Goal: Transaction & Acquisition: Purchase product/service

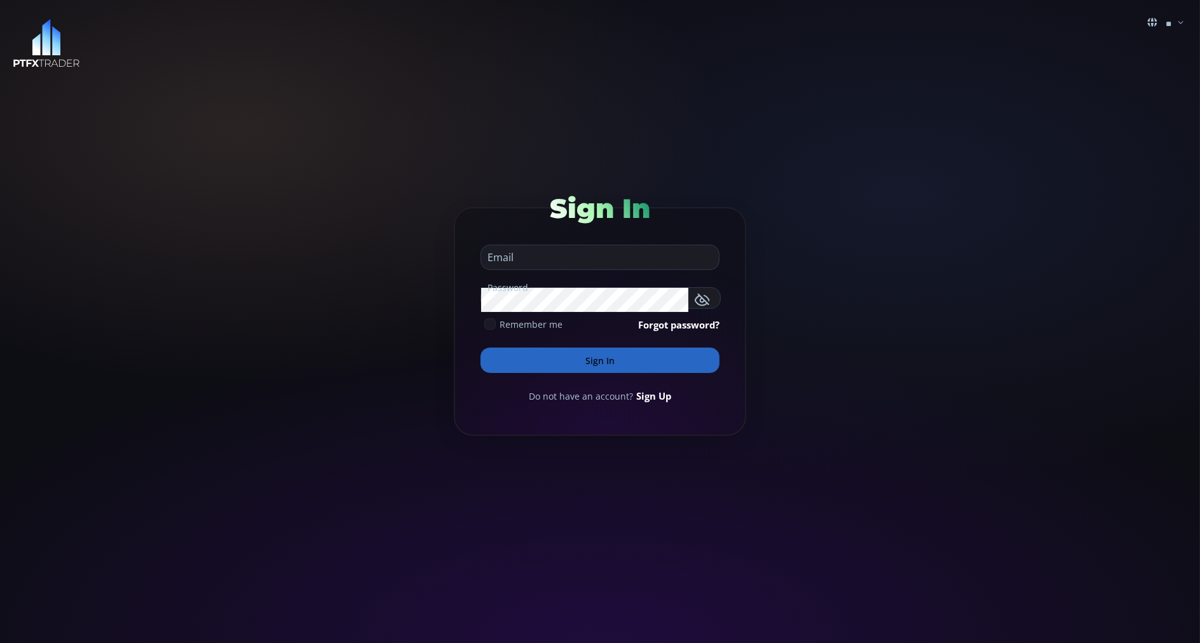
type input "**********"
click at [509, 357] on button "Sign In" at bounding box center [600, 360] width 239 height 25
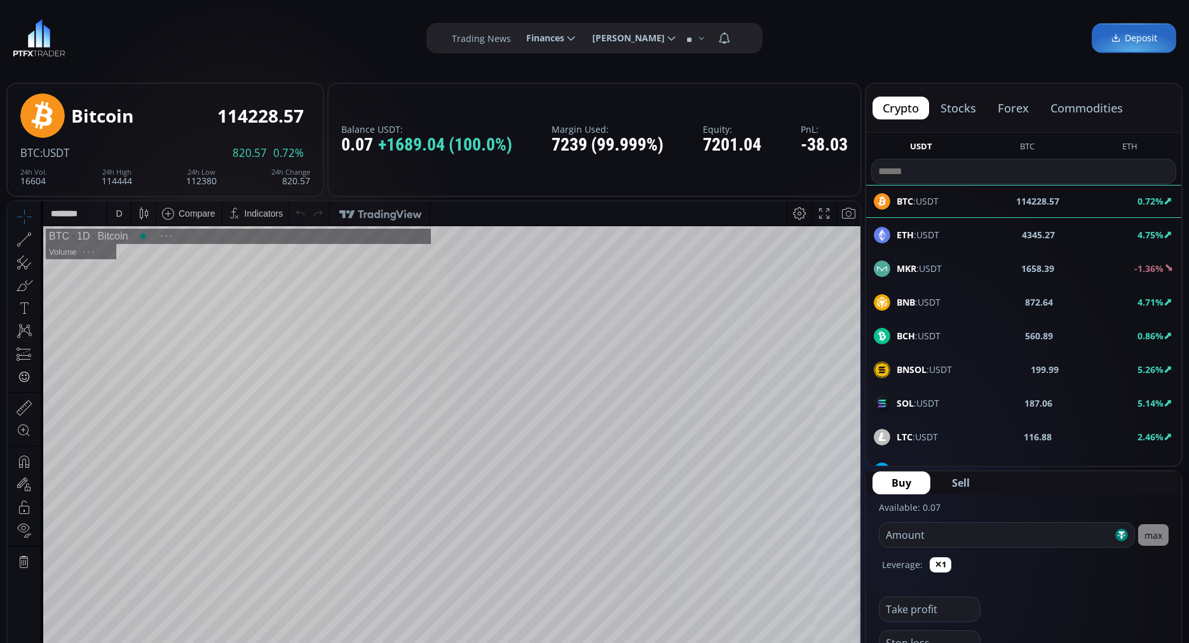
scroll to position [172, 0]
click at [1083, 107] on button "commodities" at bounding box center [1087, 108] width 93 height 23
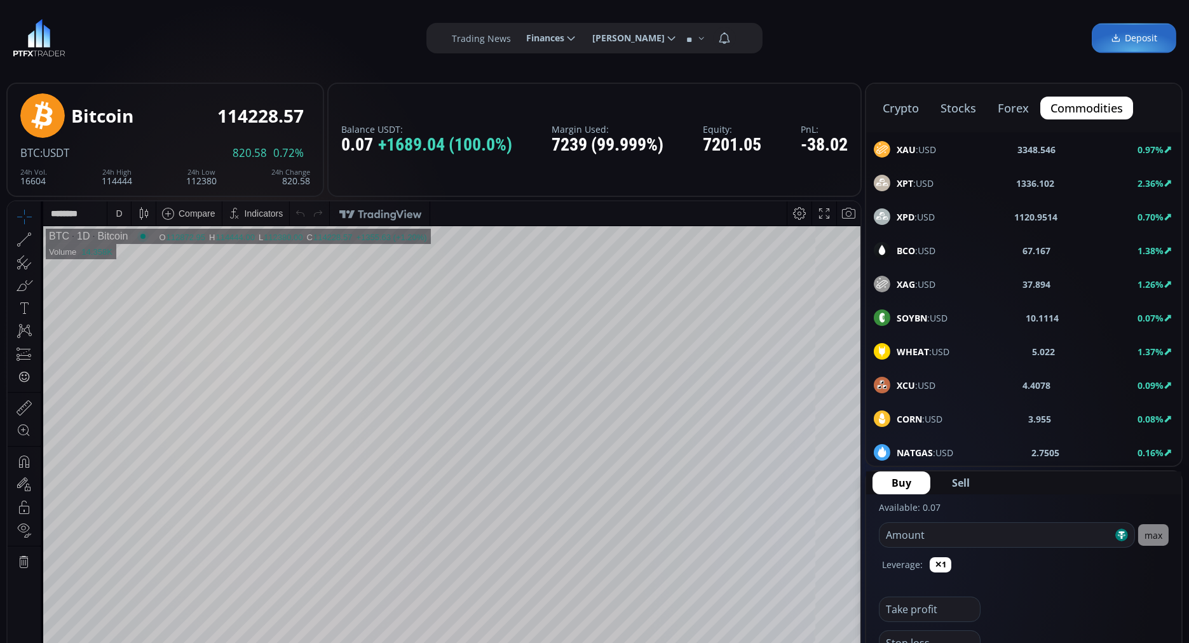
click at [918, 144] on span "XAU :USD" at bounding box center [916, 149] width 39 height 13
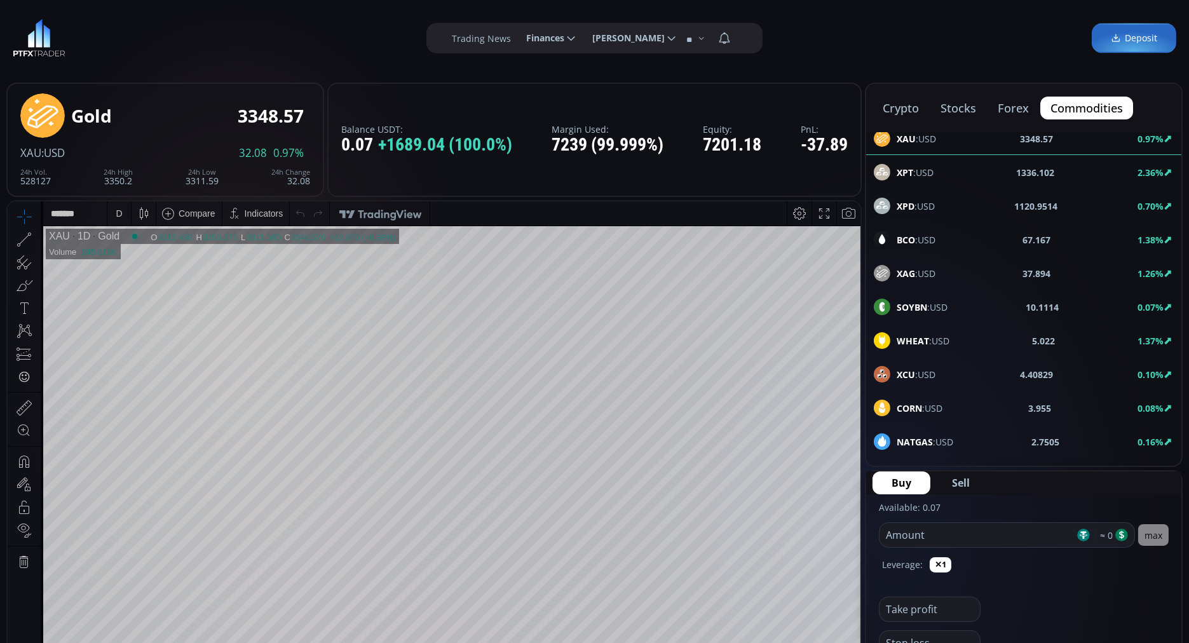
scroll to position [8, 0]
